Goal: Transaction & Acquisition: Purchase product/service

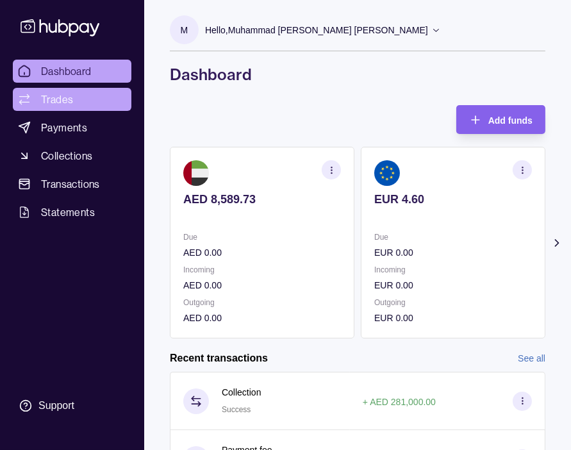
click at [78, 98] on link "Trades" at bounding box center [72, 99] width 119 height 23
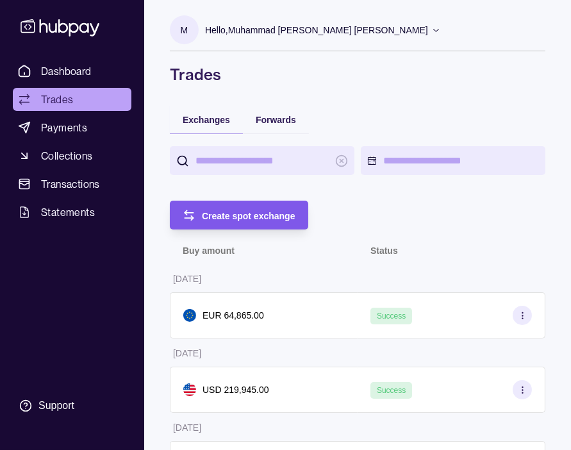
click at [253, 212] on span "Create spot exchange" at bounding box center [249, 216] width 94 height 10
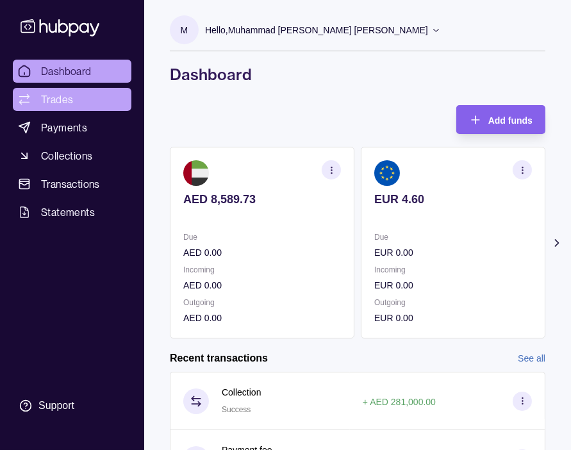
click at [74, 99] on link "Trades" at bounding box center [72, 99] width 119 height 23
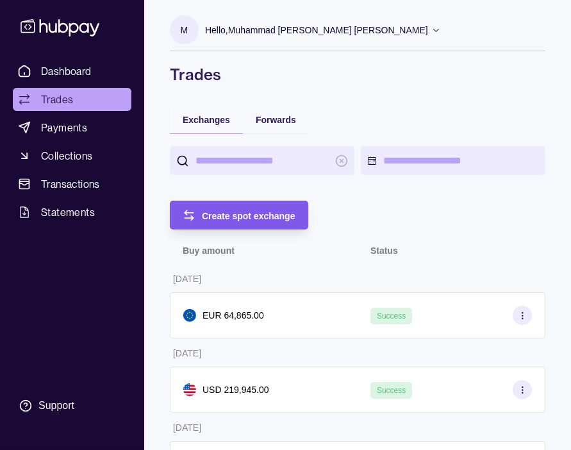
click at [260, 219] on span "Create spot exchange" at bounding box center [249, 216] width 94 height 10
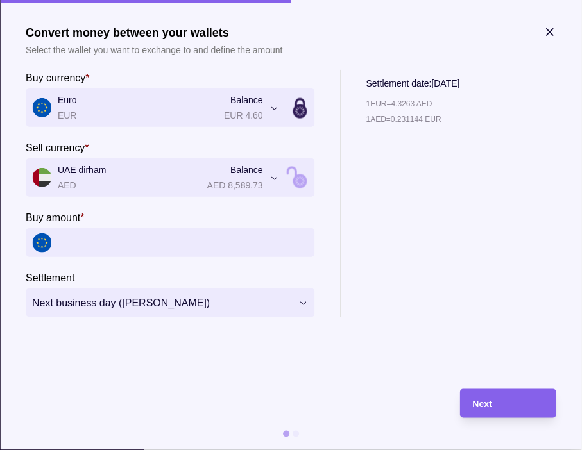
click at [151, 247] on input "Buy amount *" at bounding box center [183, 242] width 250 height 29
click at [176, 240] on input "Buy amount *" at bounding box center [183, 242] width 250 height 29
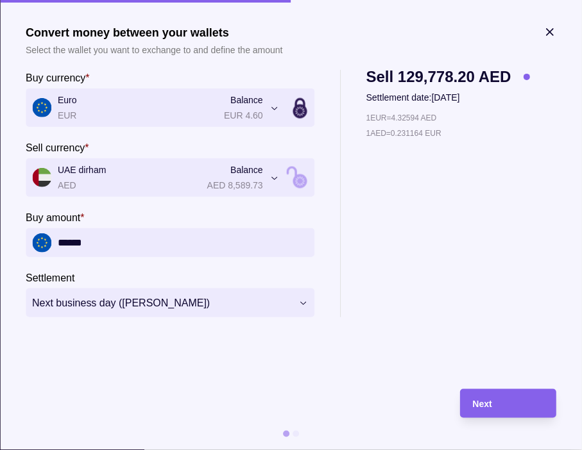
type input "******"
click at [517, 403] on div "Next" at bounding box center [508, 403] width 71 height 15
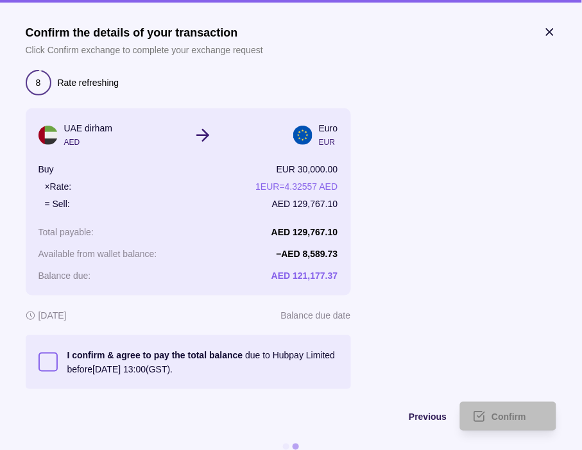
click at [46, 360] on button "I confirm & agree to pay the total balance due to Hubpay Limited before 15 Aug …" at bounding box center [47, 362] width 19 height 19
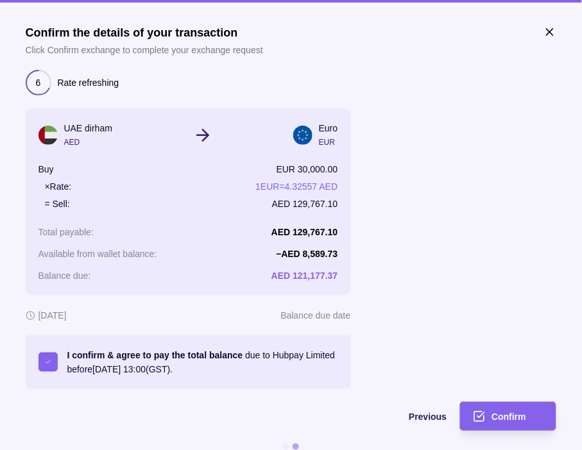
click at [50, 360] on button "I confirm & agree to pay the total balance due to Hubpay Limited before 15 Aug …" at bounding box center [47, 362] width 19 height 19
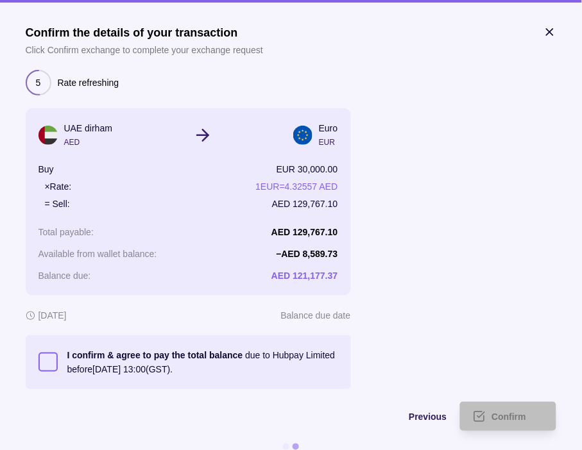
click at [49, 364] on button "I confirm & agree to pay the total balance due to Hubpay Limited before 15 Aug …" at bounding box center [47, 362] width 19 height 19
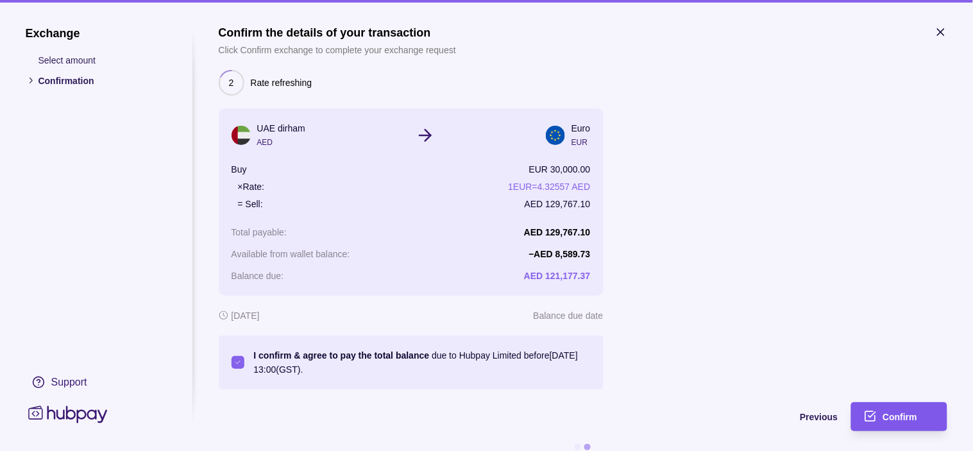
click at [581, 419] on span "Confirm" at bounding box center [900, 417] width 35 height 10
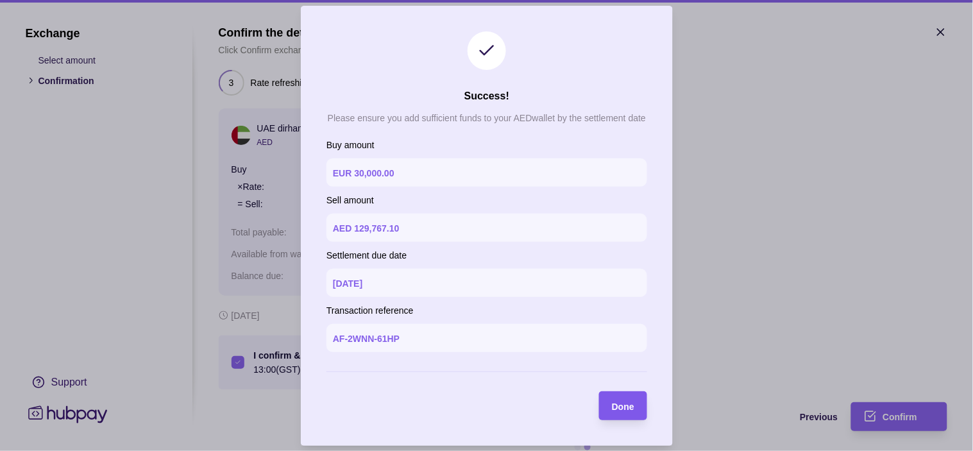
click at [581, 405] on span "Done" at bounding box center [623, 406] width 22 height 10
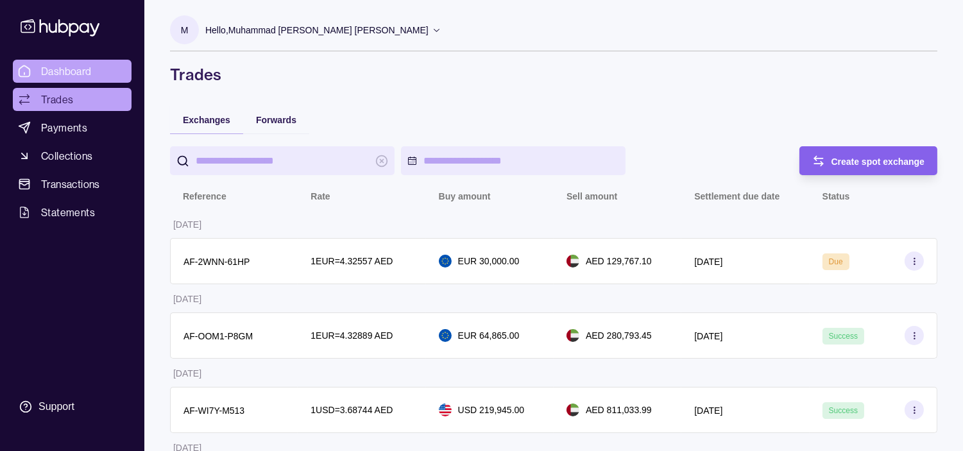
click at [86, 75] on span "Dashboard" at bounding box center [66, 70] width 51 height 15
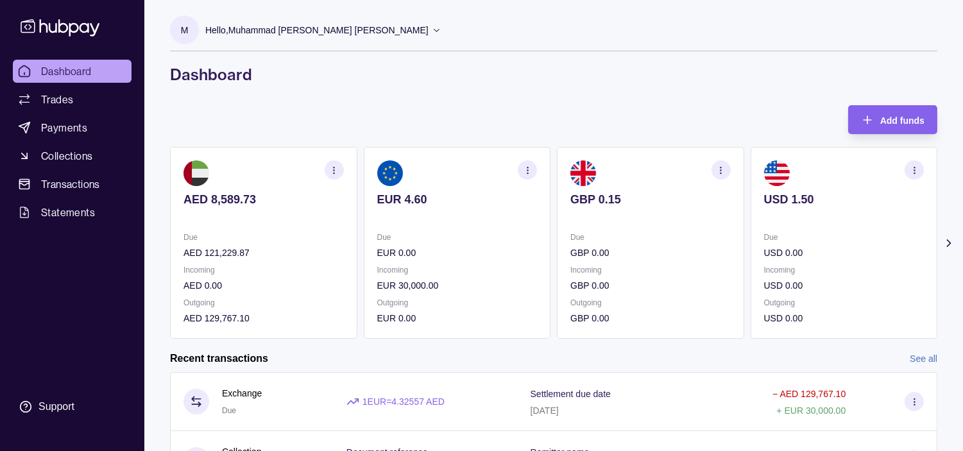
click at [90, 85] on ul "Dashboard Trades Payments Collections Transactions Statements" at bounding box center [72, 142] width 119 height 164
click at [85, 94] on link "Trades" at bounding box center [72, 99] width 119 height 23
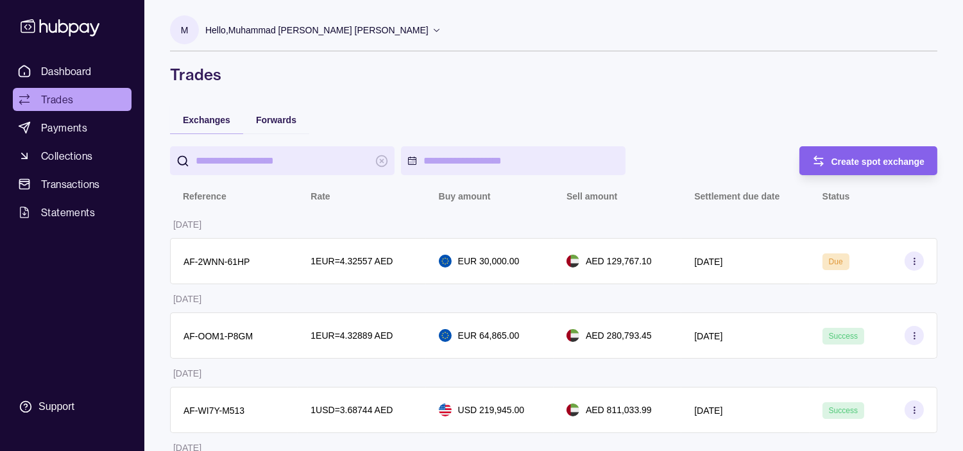
click at [86, 71] on span "Dashboard" at bounding box center [66, 70] width 51 height 15
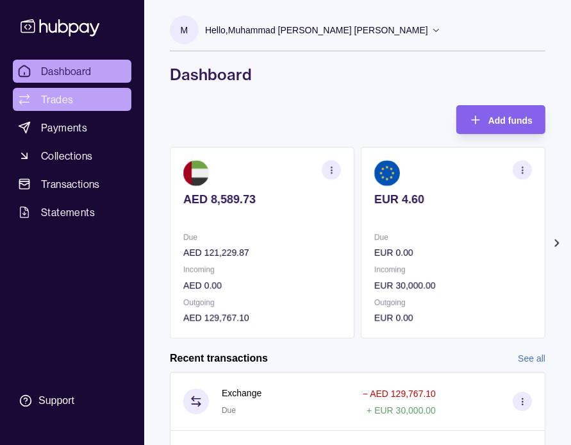
click at [52, 97] on span "Trades" at bounding box center [57, 99] width 32 height 15
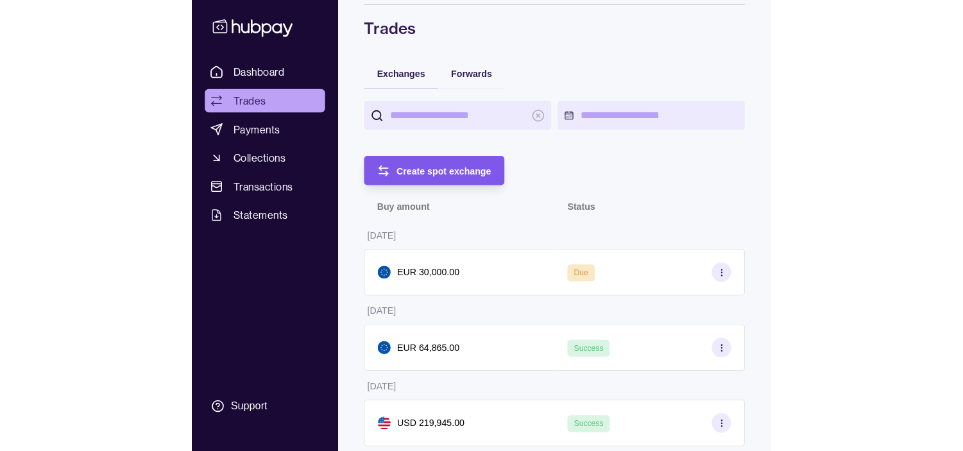
scroll to position [71, 0]
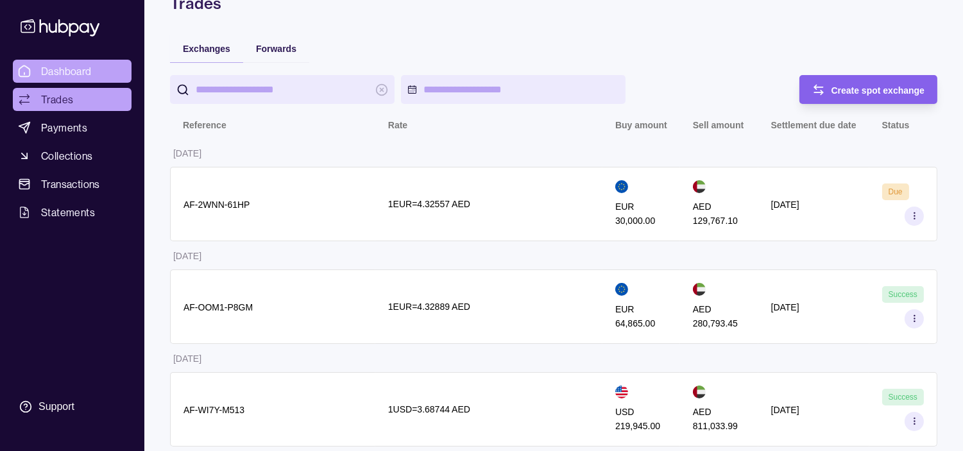
click at [84, 77] on span "Dashboard" at bounding box center [66, 70] width 51 height 15
